Goal: Find contact information: Find contact information

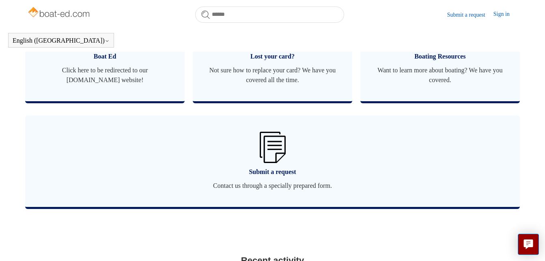
scroll to position [548, 0]
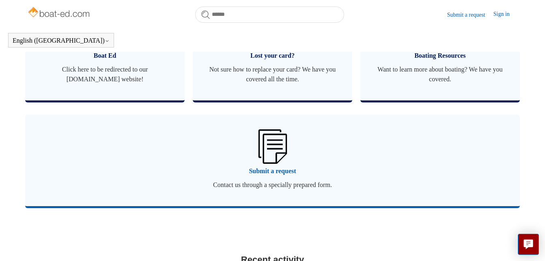
click at [271, 143] on img at bounding box center [272, 146] width 28 height 34
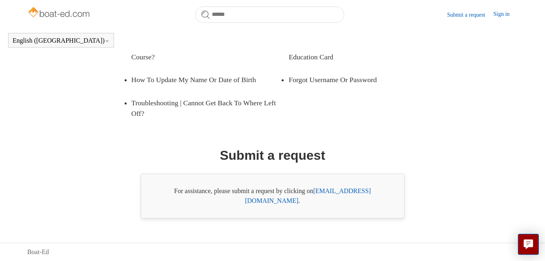
click at [350, 198] on link "support@boat-ed.com" at bounding box center [308, 195] width 126 height 17
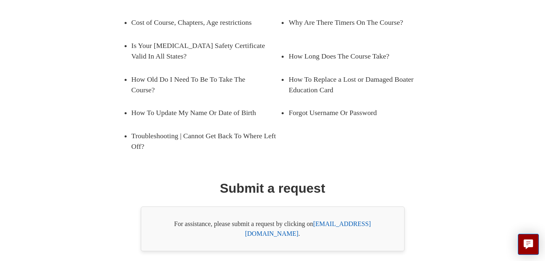
click at [397, 179] on div "Promoted articles Cost of Course, Chapters, Age restrictions Why Are There Time…" at bounding box center [273, 117] width 442 height 268
